Goal: Task Accomplishment & Management: Use online tool/utility

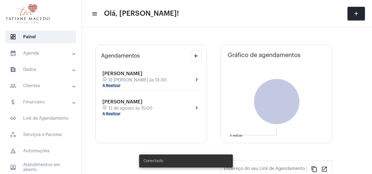
type input "[URL][DOMAIN_NAME][PERSON_NAME]"
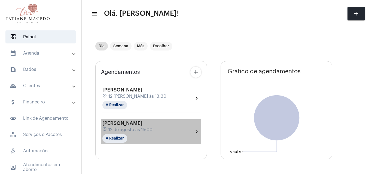
click at [147, 130] on span "12 de agosto às 15:00" at bounding box center [130, 130] width 44 height 5
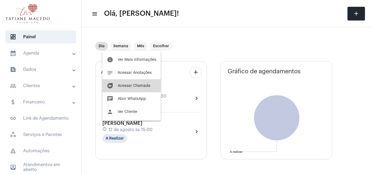
click at [127, 85] on span "Acessar Chamada" at bounding box center [134, 86] width 33 height 4
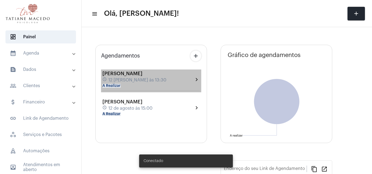
type input "[URL][DOMAIN_NAME][PERSON_NAME]"
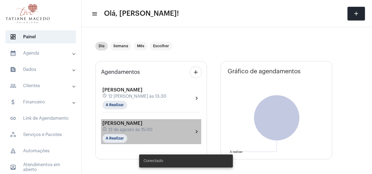
click at [157, 123] on div "[PERSON_NAME] schedule 12 [PERSON_NAME] às 15:00 A Realizar chevron_right" at bounding box center [150, 132] width 97 height 22
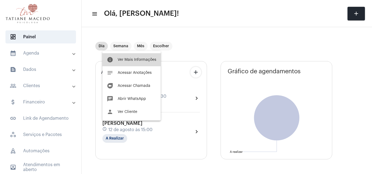
click at [138, 62] on button "info Ver Mais Informações" at bounding box center [131, 59] width 58 height 13
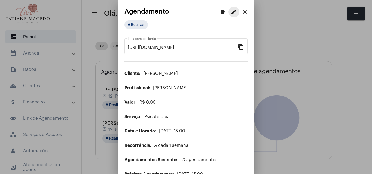
click at [230, 10] on mat-icon "edit" at bounding box center [233, 12] width 7 height 7
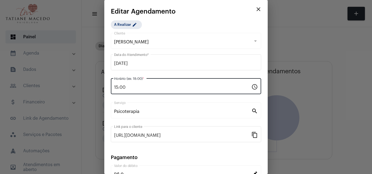
click at [147, 87] on input "15:00" at bounding box center [182, 87] width 137 height 5
drag, startPoint x: 147, startPoint y: 87, endPoint x: 76, endPoint y: 91, distance: 70.9
click at [76, 91] on div "videocam edit close Agendamento A Realizar [URL][DOMAIN_NAME] Link para o clien…" at bounding box center [186, 87] width 372 height 174
type input "14:45"
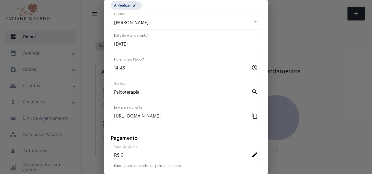
scroll to position [60, 0]
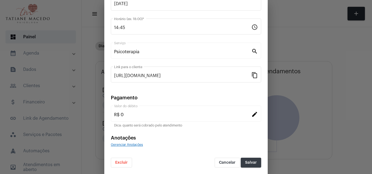
click at [245, 164] on span "Salvar" at bounding box center [251, 163] width 12 height 4
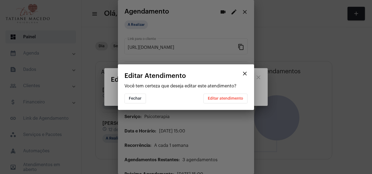
scroll to position [0, 0]
click at [229, 97] on span "Editar atendimento" at bounding box center [225, 99] width 35 height 4
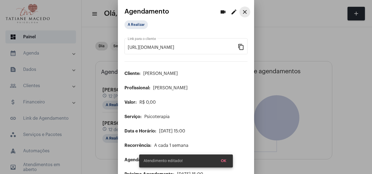
click at [241, 8] on button "close" at bounding box center [244, 12] width 11 height 11
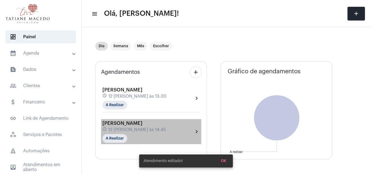
click at [153, 130] on div "schedule 12 [PERSON_NAME] às 14:45" at bounding box center [133, 130] width 63 height 6
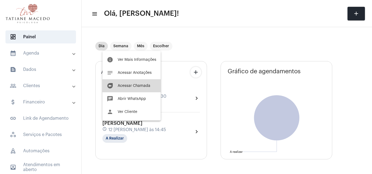
click at [140, 87] on span "Acessar Chamada" at bounding box center [134, 86] width 33 height 4
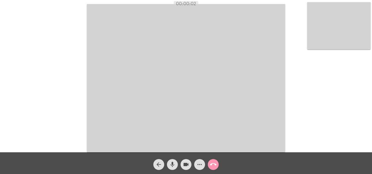
click at [197, 164] on mat-icon "more_horiz" at bounding box center [199, 165] width 7 height 7
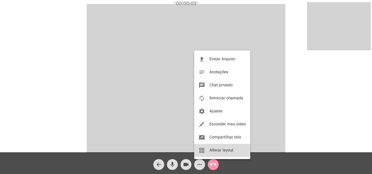
click at [216, 153] on button "grid_view Alterar layout" at bounding box center [222, 150] width 56 height 13
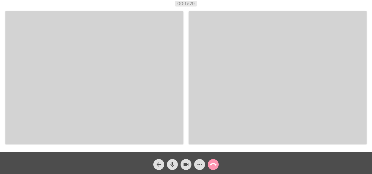
click at [218, 3] on div "00:17:29" at bounding box center [186, 3] width 372 height 5
click at [173, 165] on mat-icon "mic" at bounding box center [172, 165] width 7 height 7
click at [175, 165] on mat-icon "mic_off" at bounding box center [172, 165] width 7 height 7
click at [175, 165] on mat-icon "mic" at bounding box center [172, 165] width 7 height 7
click at [175, 165] on mat-icon "mic_off" at bounding box center [172, 165] width 7 height 7
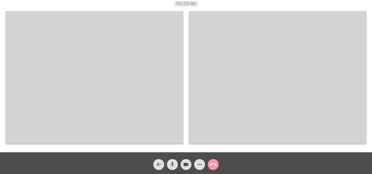
click at [172, 167] on mat-icon "mic" at bounding box center [172, 165] width 7 height 7
click at [172, 167] on mat-icon "mic_off" at bounding box center [172, 165] width 7 height 7
click at [172, 167] on mat-icon "mic" at bounding box center [172, 165] width 7 height 7
click at [169, 169] on span "mic_off" at bounding box center [172, 164] width 7 height 11
drag, startPoint x: 112, startPoint y: 150, endPoint x: 111, endPoint y: 142, distance: 8.5
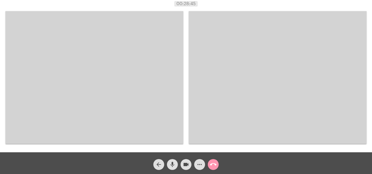
click at [111, 142] on div at bounding box center [94, 77] width 178 height 151
click at [111, 142] on video at bounding box center [94, 77] width 178 height 133
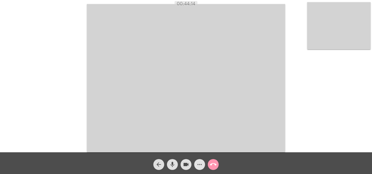
click at [200, 161] on span "more_horiz" at bounding box center [199, 164] width 7 height 11
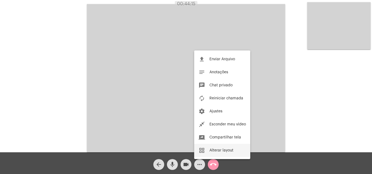
click at [210, 154] on button "grid_view Alterar layout" at bounding box center [222, 150] width 56 height 13
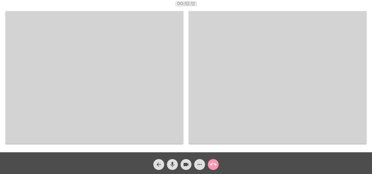
click at [213, 155] on div "arrow_back mic videocam more_horiz call_end" at bounding box center [186, 164] width 372 height 22
